Goal: Find specific page/section: Find specific page/section

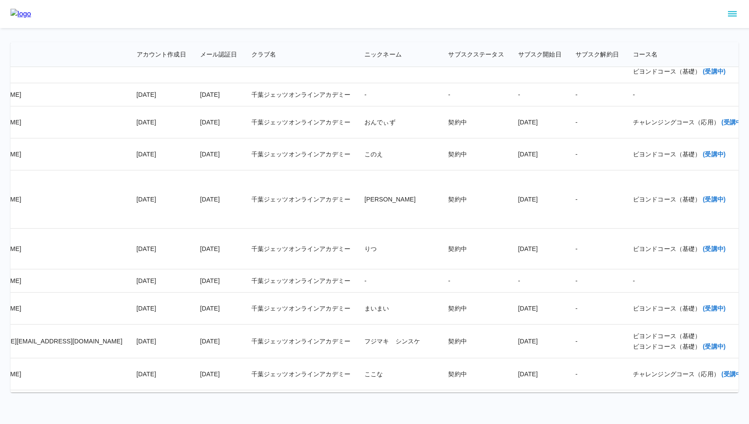
scroll to position [15167, 0]
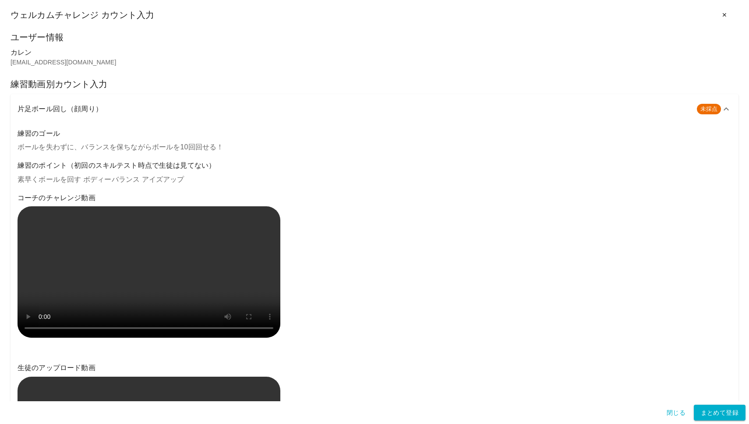
scroll to position [336, 0]
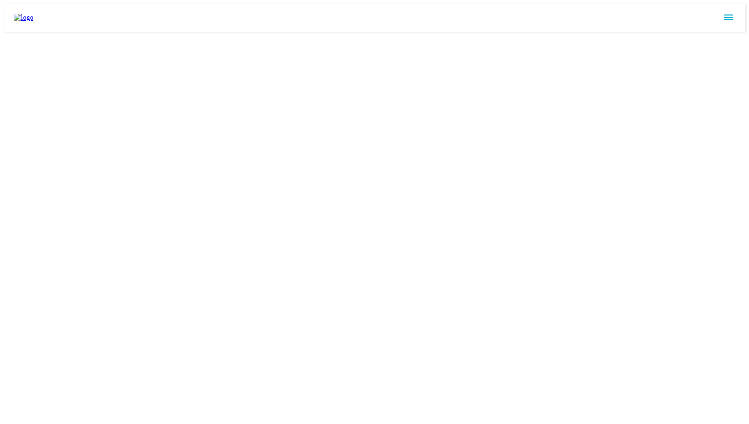
click at [324, 10] on div at bounding box center [375, 18] width 742 height 28
click at [734, 15] on icon "sidemenu" at bounding box center [729, 17] width 11 height 11
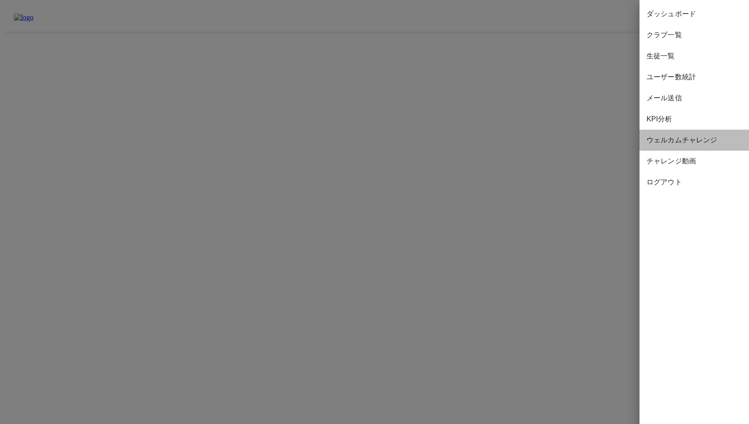
click at [693, 143] on span "ウェルカムチャレンジ" at bounding box center [695, 140] width 96 height 11
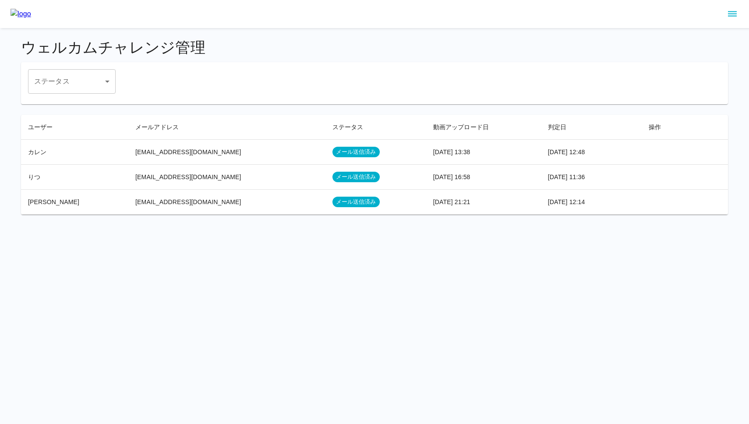
click at [253, 41] on h4 "ウェルカムチャレンジ管理" at bounding box center [374, 48] width 707 height 18
